Goal: Check status: Check status

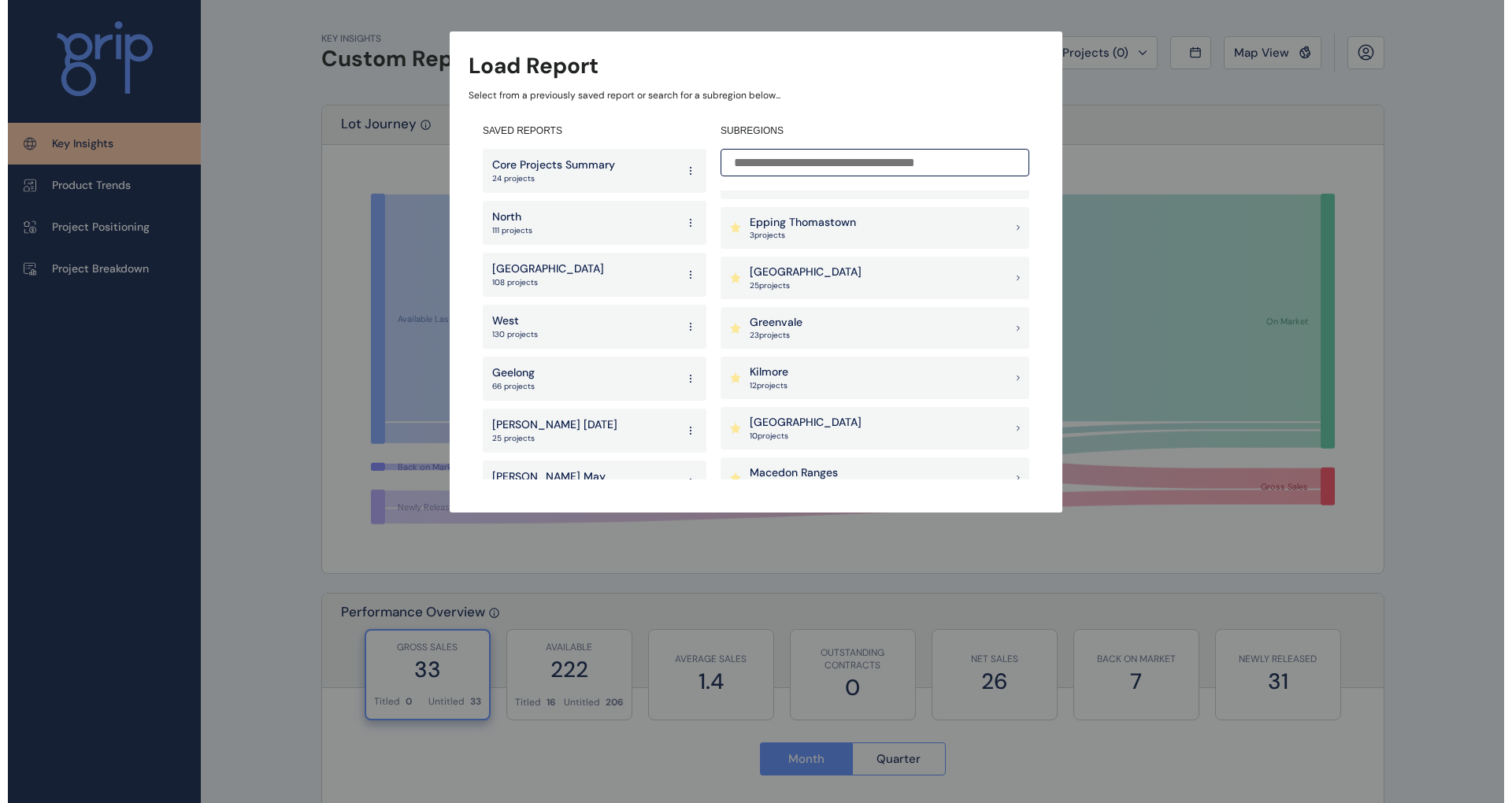
scroll to position [945, 0]
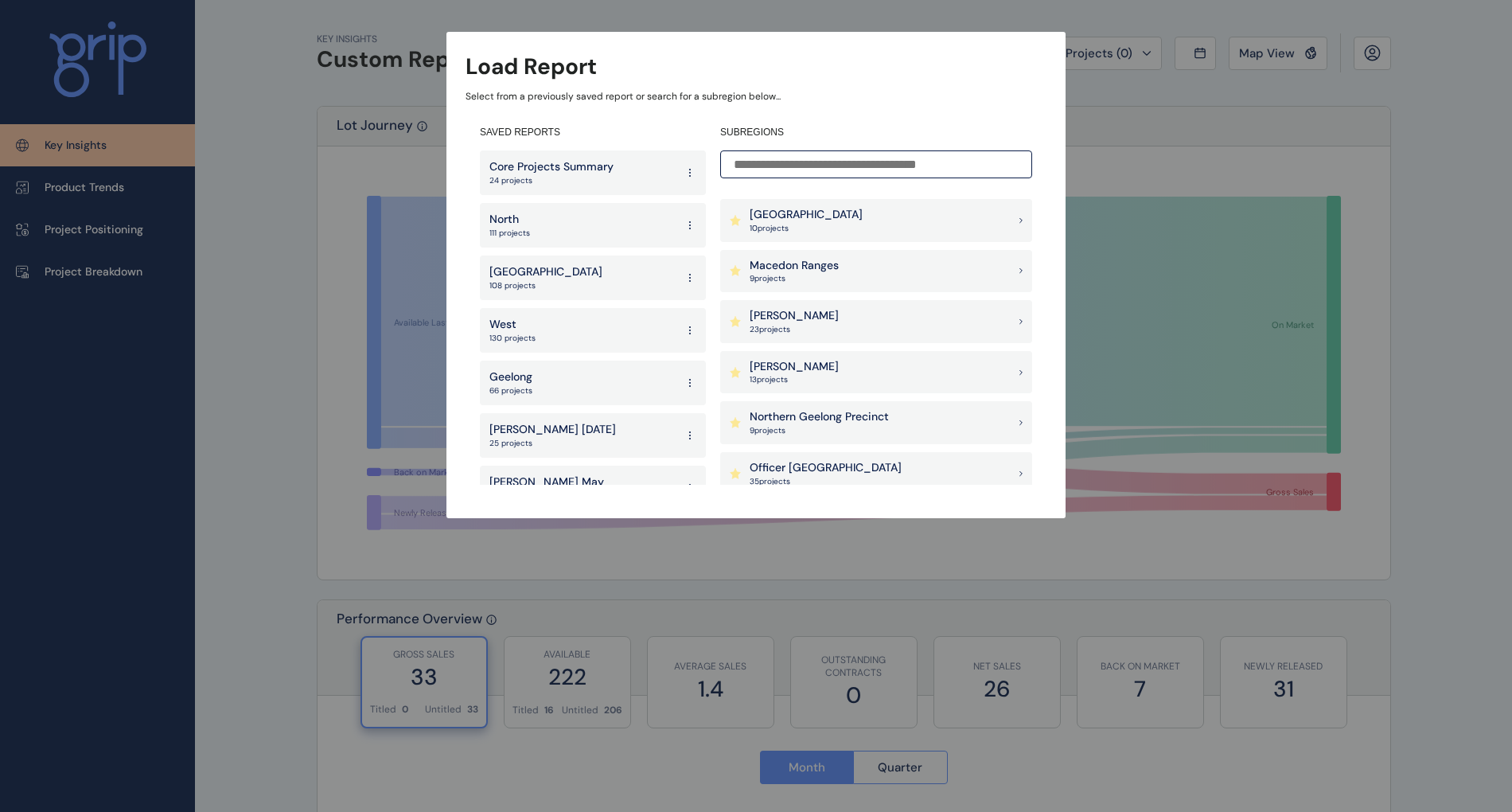
click at [824, 229] on p "10 project s" at bounding box center [807, 228] width 113 height 11
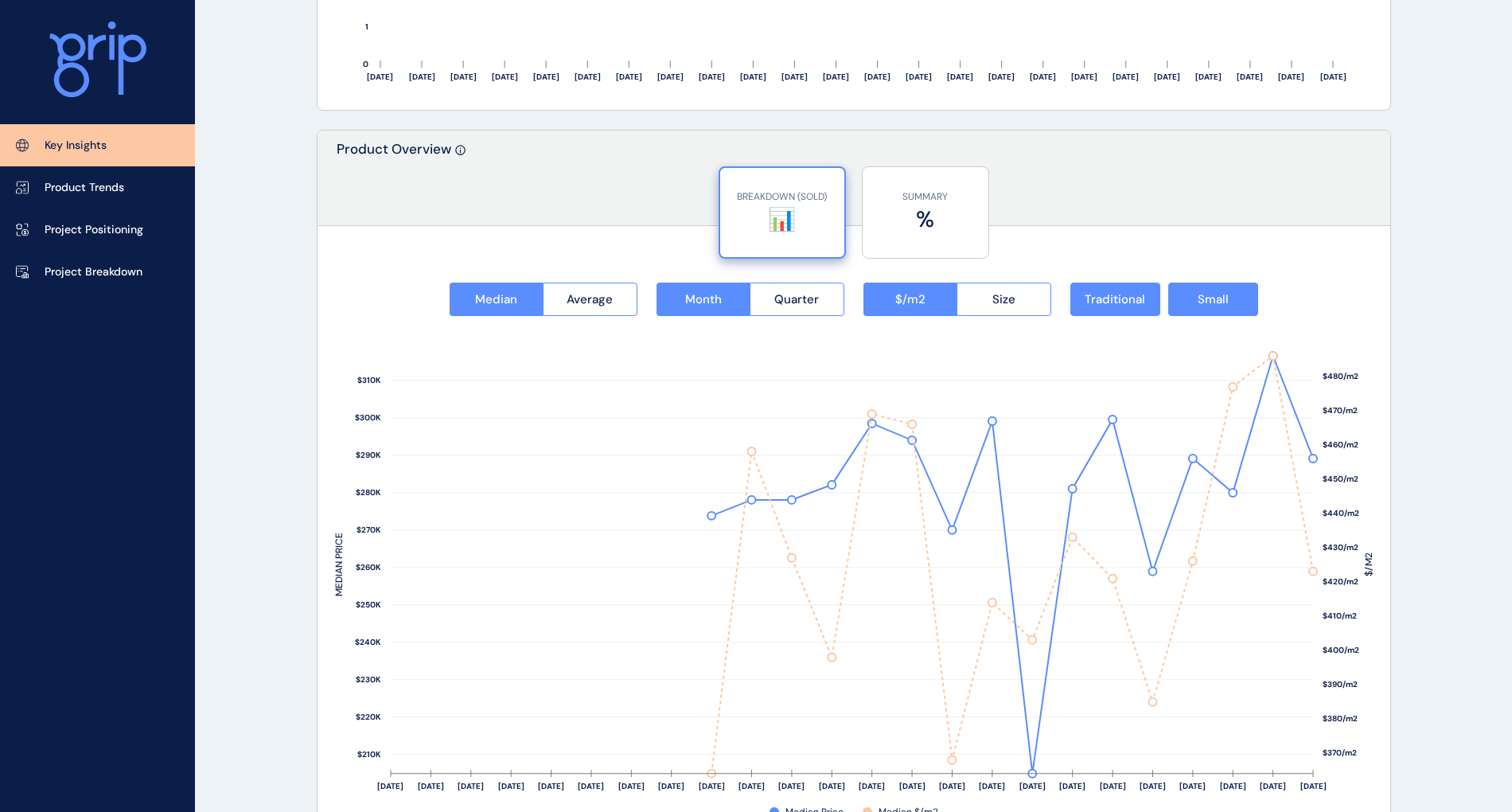
scroll to position [1911, 0]
